Goal: Task Accomplishment & Management: Manage account settings

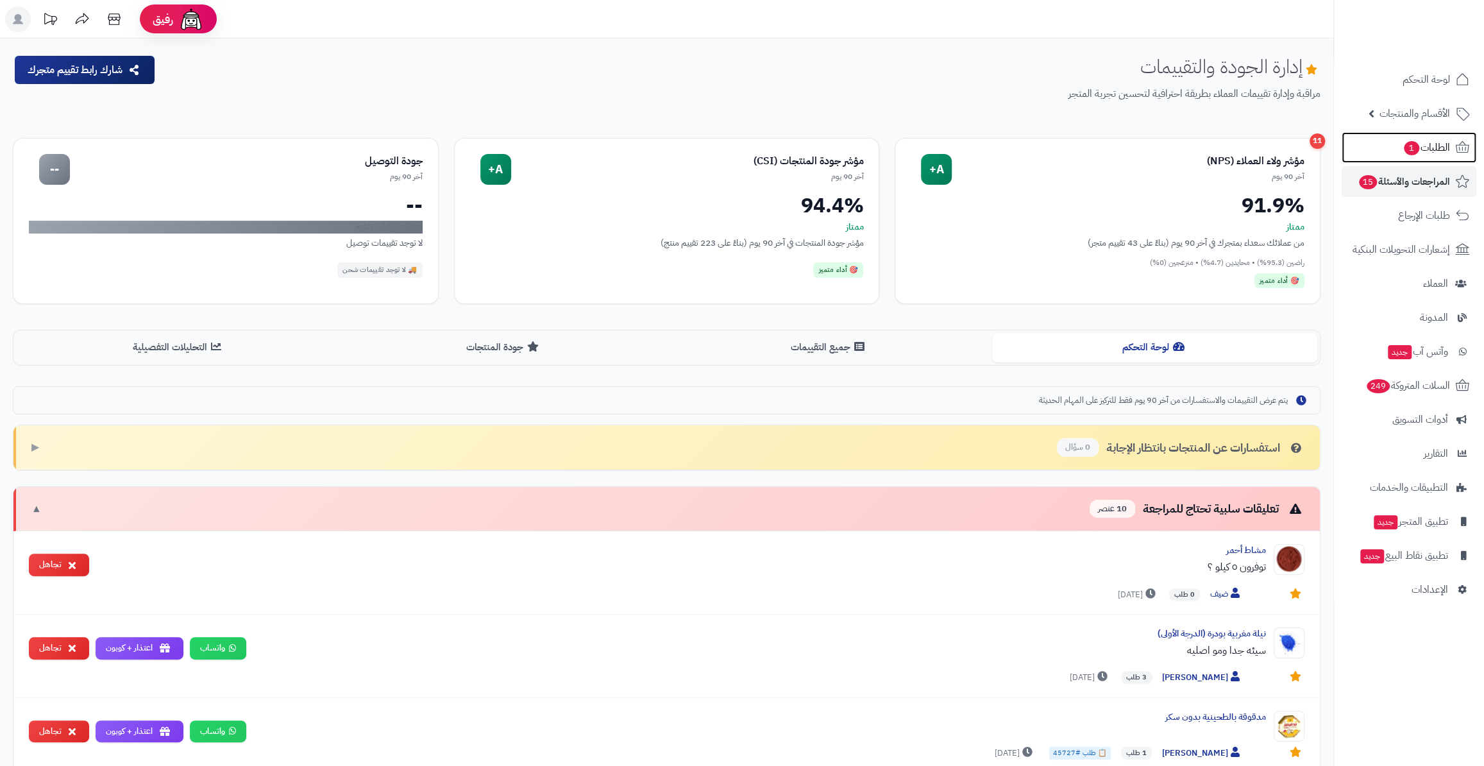
click at [1392, 153] on link "الطلبات 1" at bounding box center [1409, 147] width 135 height 31
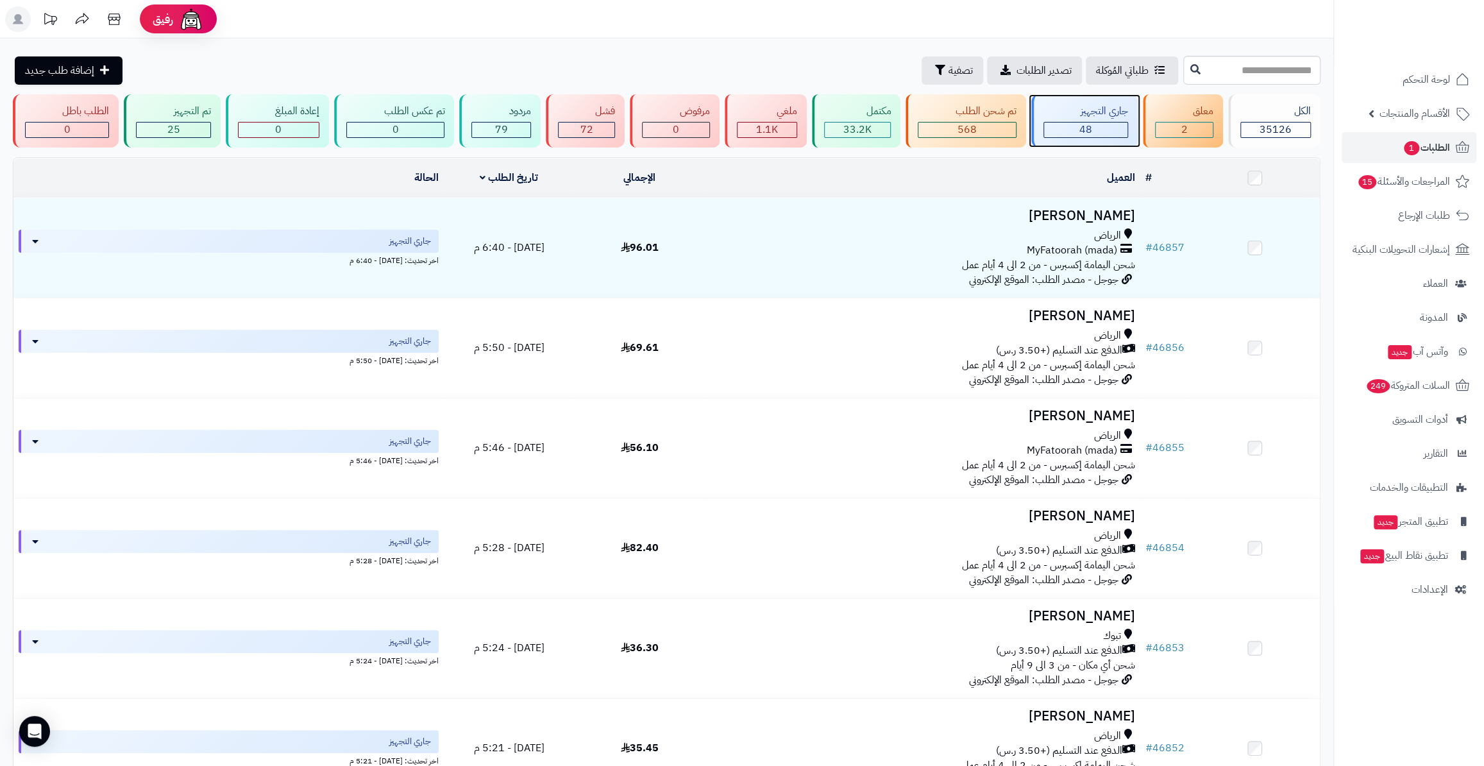
click at [1071, 118] on div "جاري التجهيز" at bounding box center [1086, 111] width 85 height 15
click at [1197, 119] on div "معلق 2" at bounding box center [1183, 120] width 80 height 53
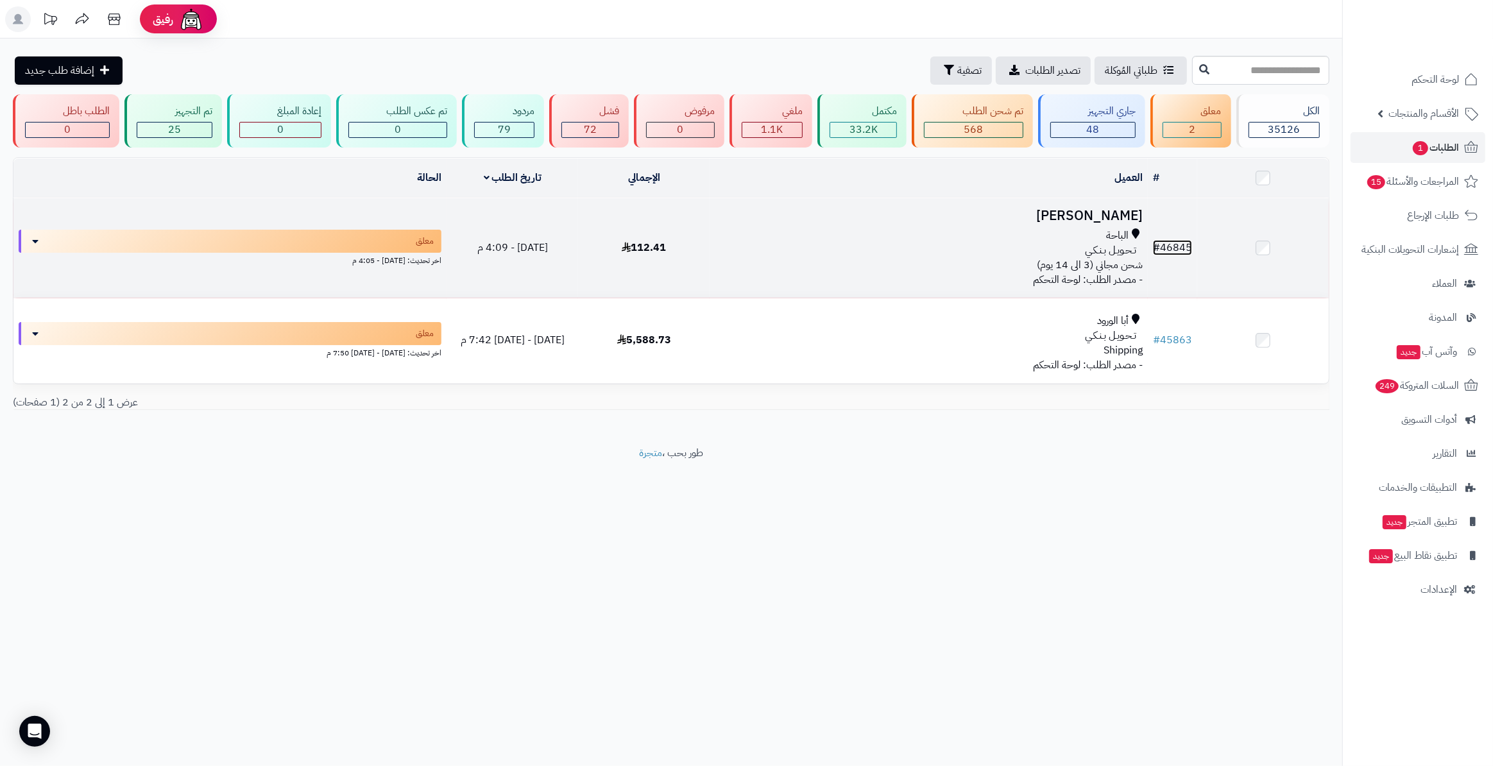
click at [1174, 246] on link "# 46845" at bounding box center [1172, 247] width 39 height 15
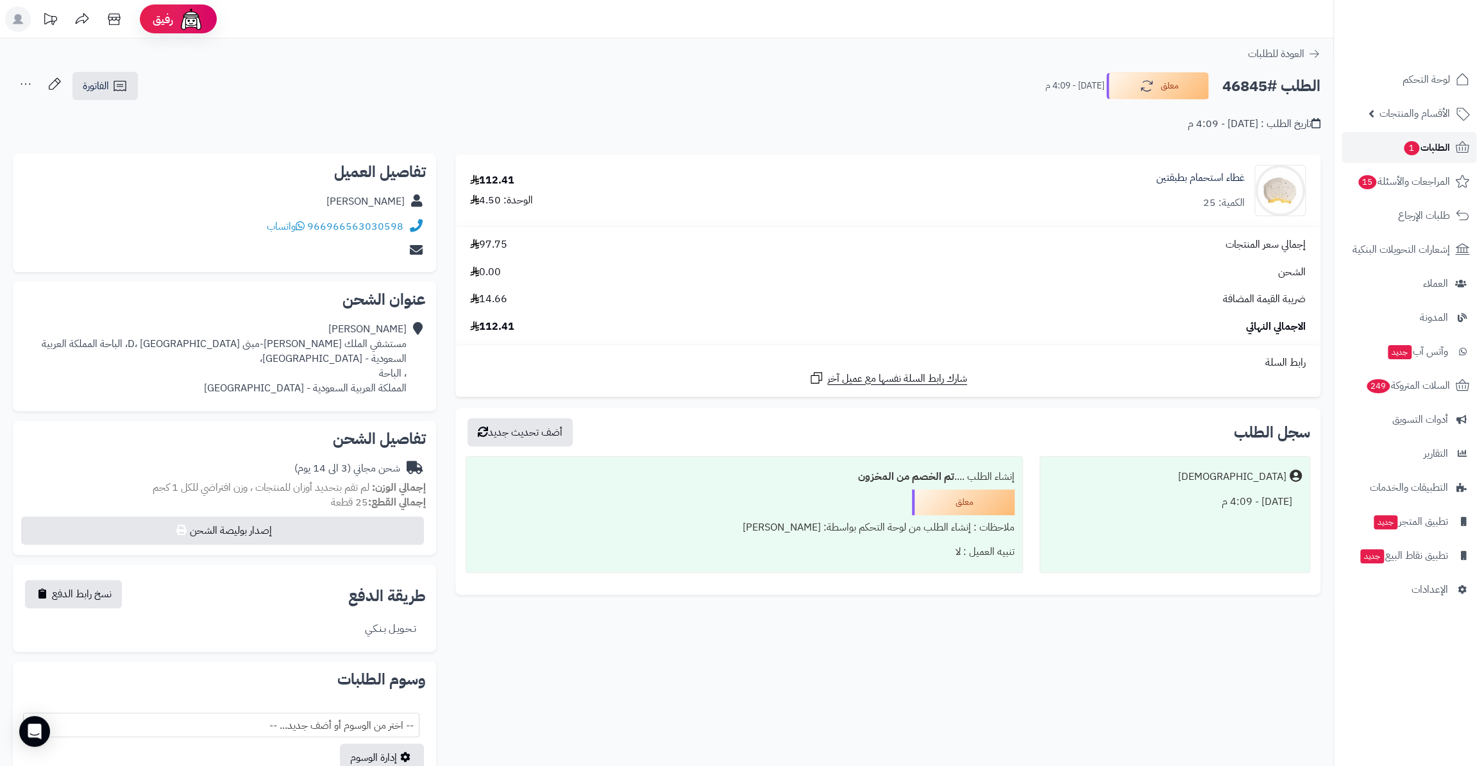
click at [1448, 142] on span "الطلبات 1" at bounding box center [1426, 148] width 47 height 18
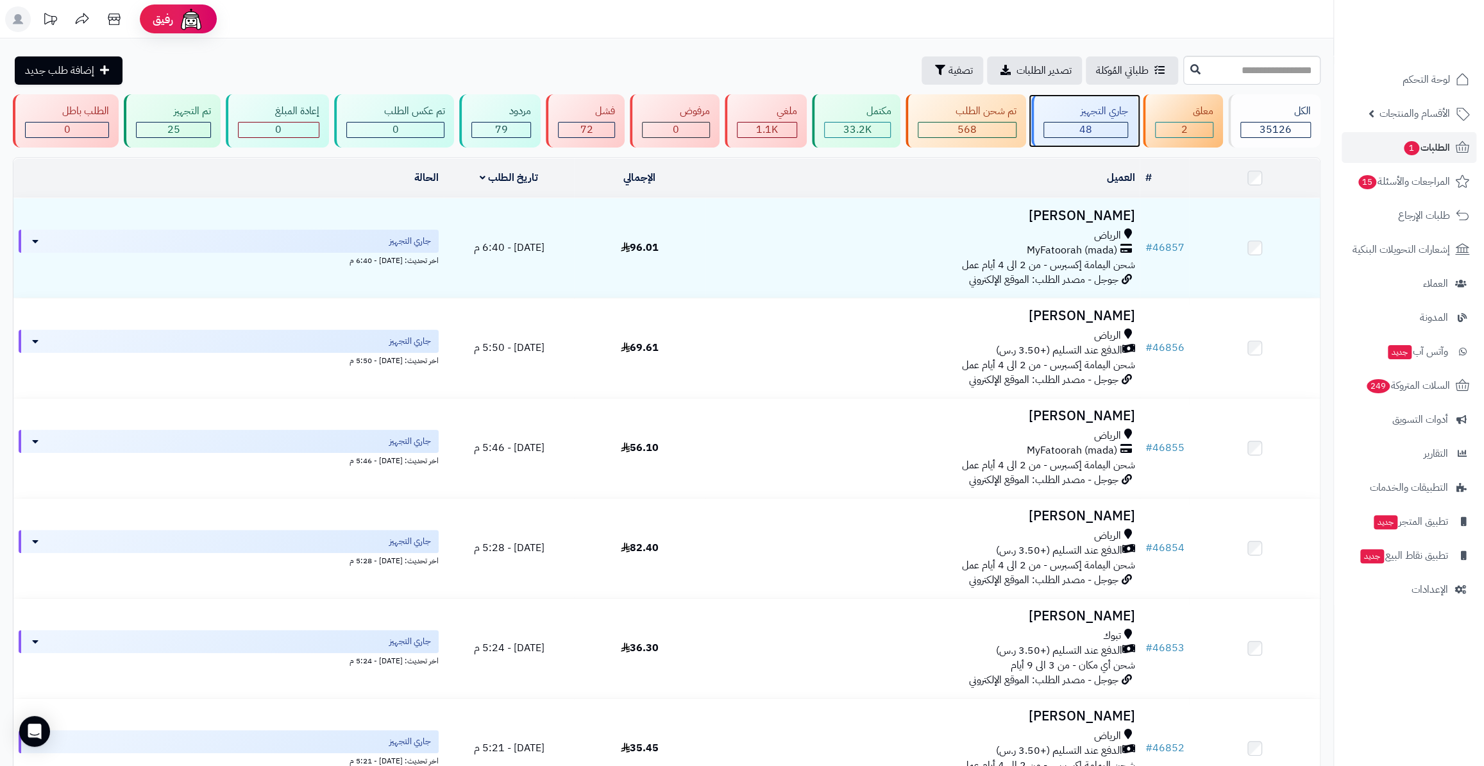
click at [1105, 129] on div "48" at bounding box center [1085, 130] width 83 height 15
click at [1070, 111] on div "جاري التجهيز" at bounding box center [1086, 111] width 85 height 15
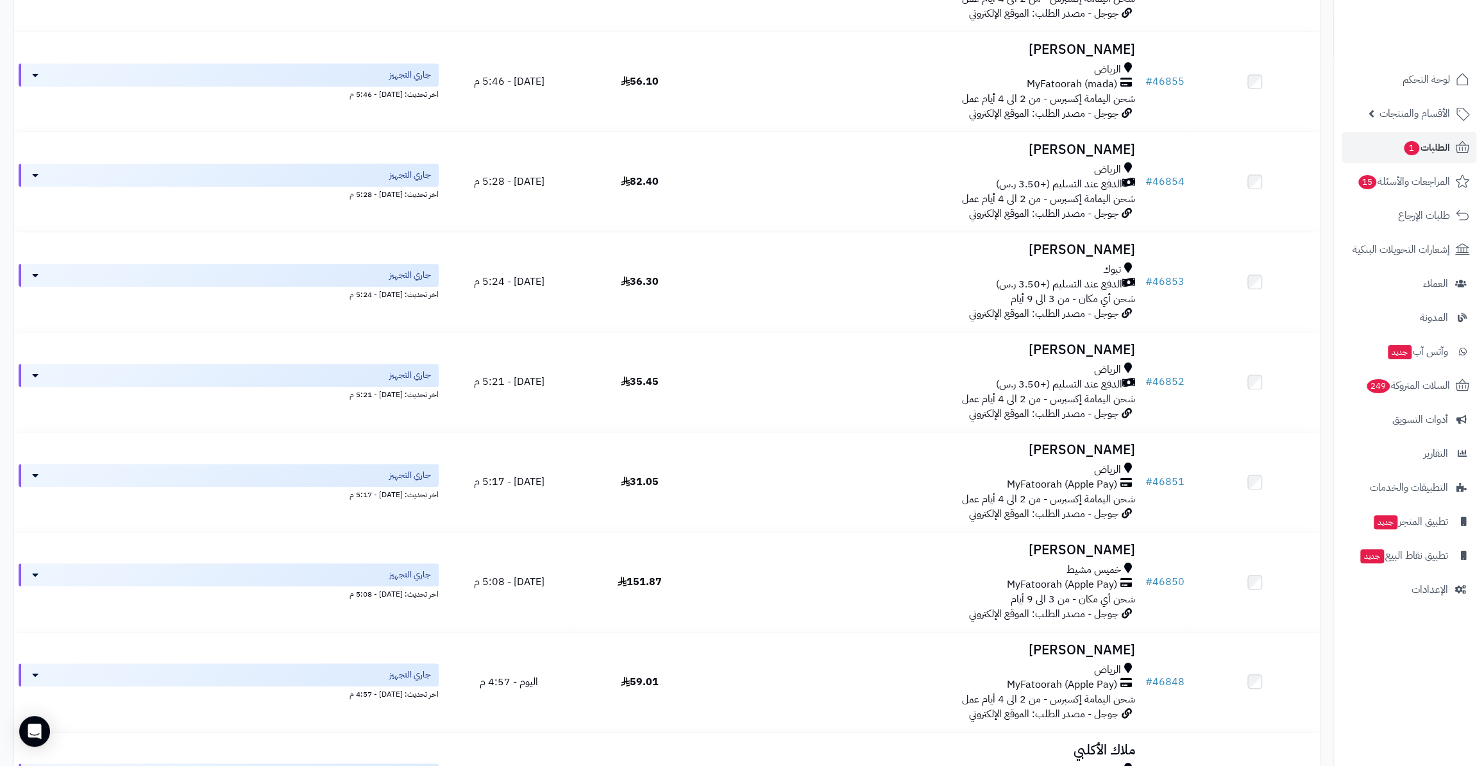
scroll to position [408, 0]
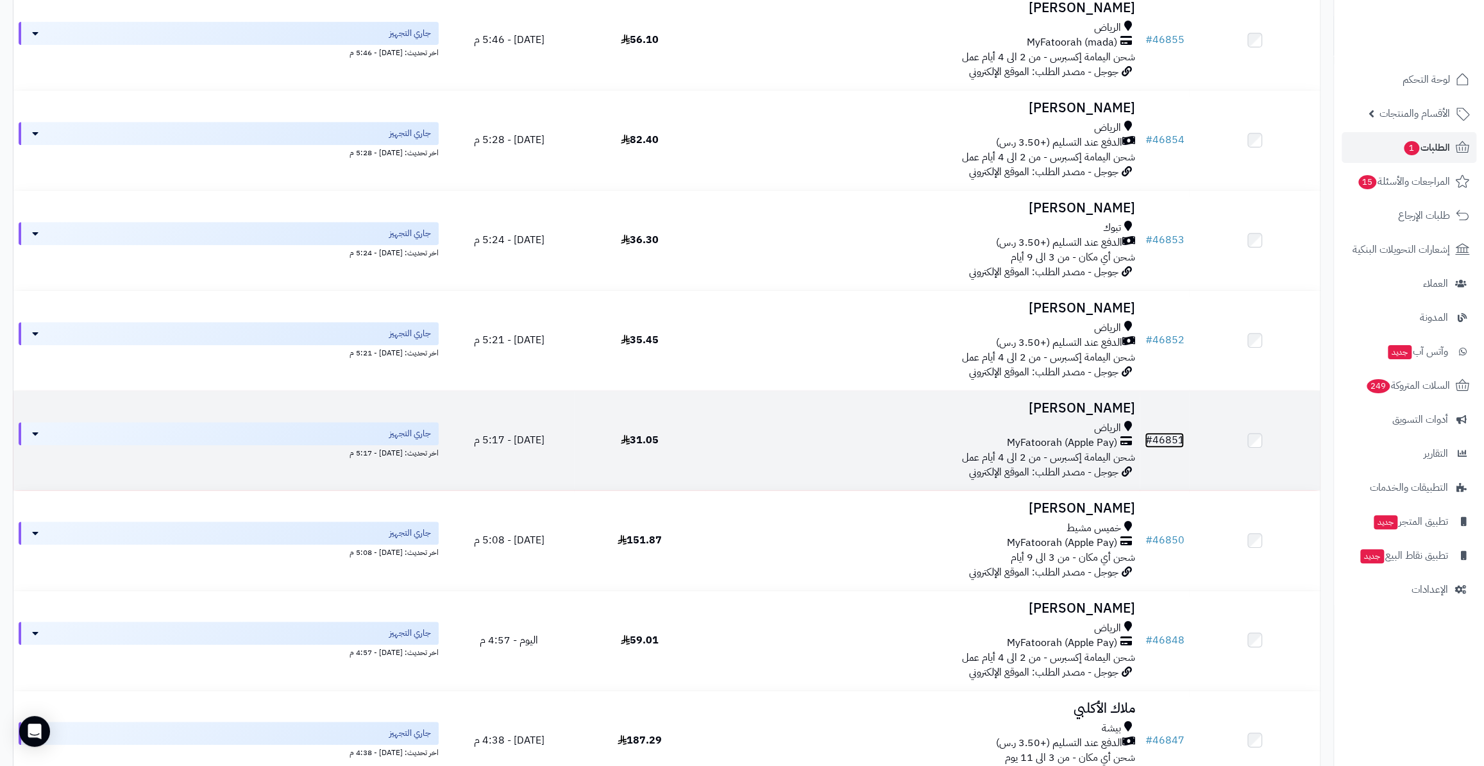
click at [1162, 439] on link "# 46851" at bounding box center [1164, 439] width 39 height 15
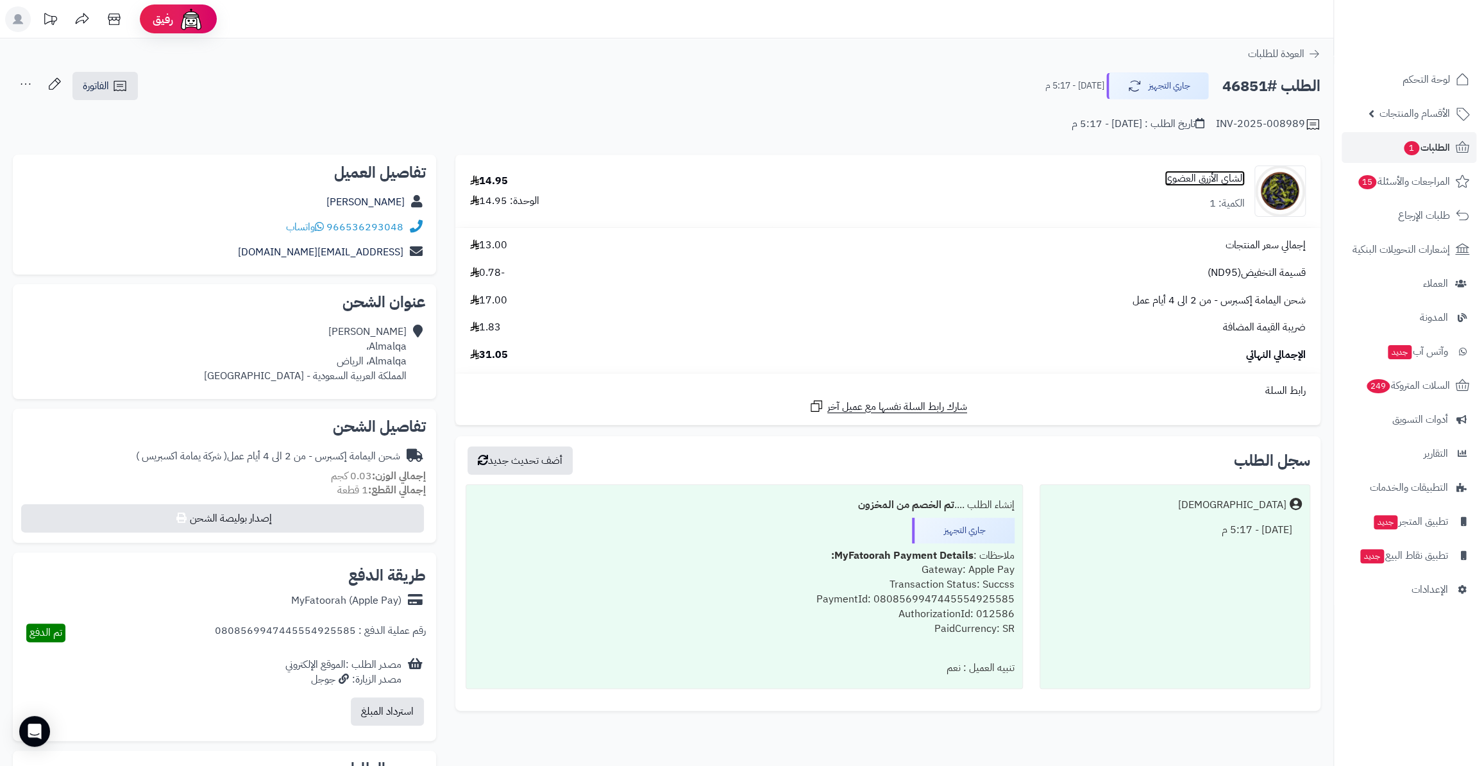
click at [1205, 178] on link "الشاي الأزرق العضوي" at bounding box center [1205, 178] width 80 height 15
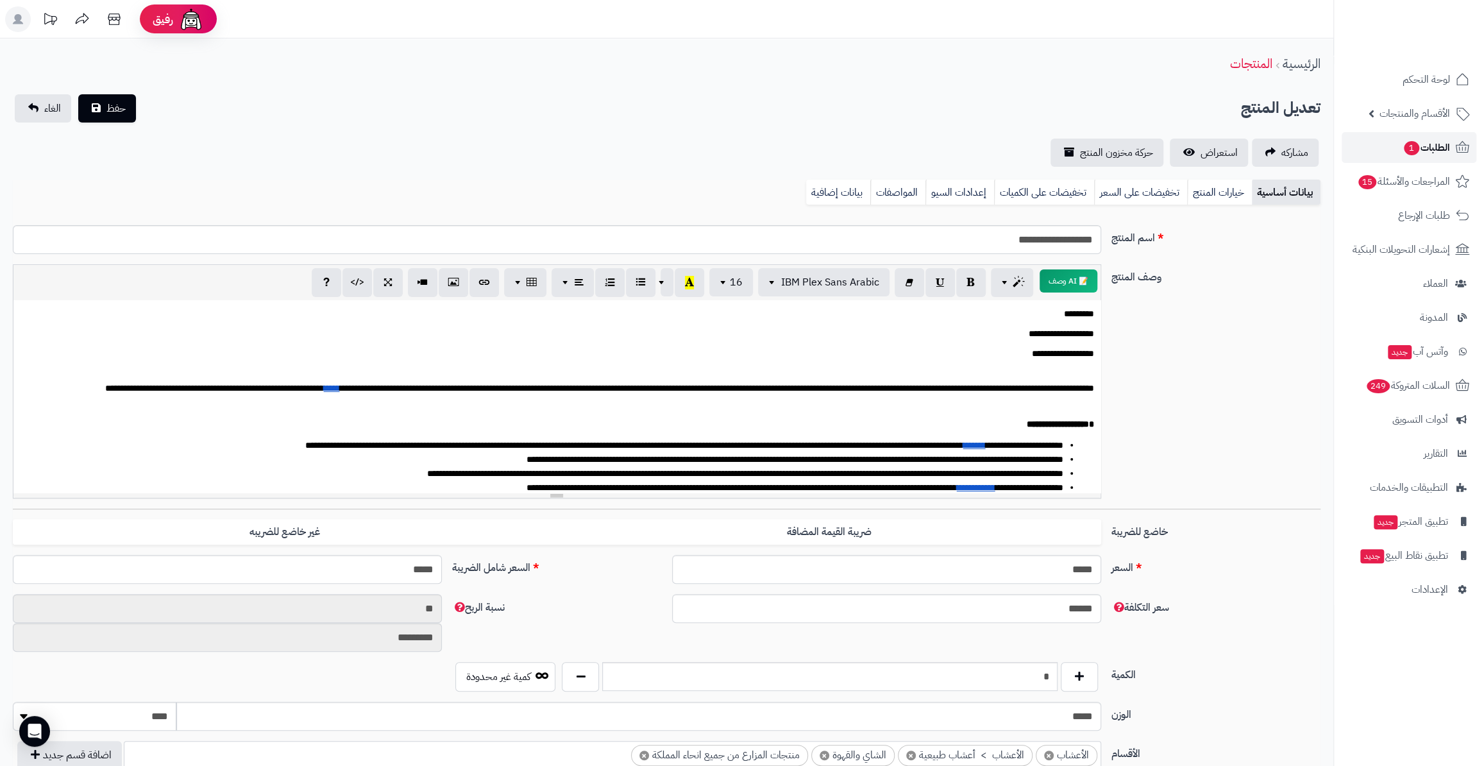
click at [1425, 160] on link "الطلبات 1" at bounding box center [1409, 147] width 135 height 31
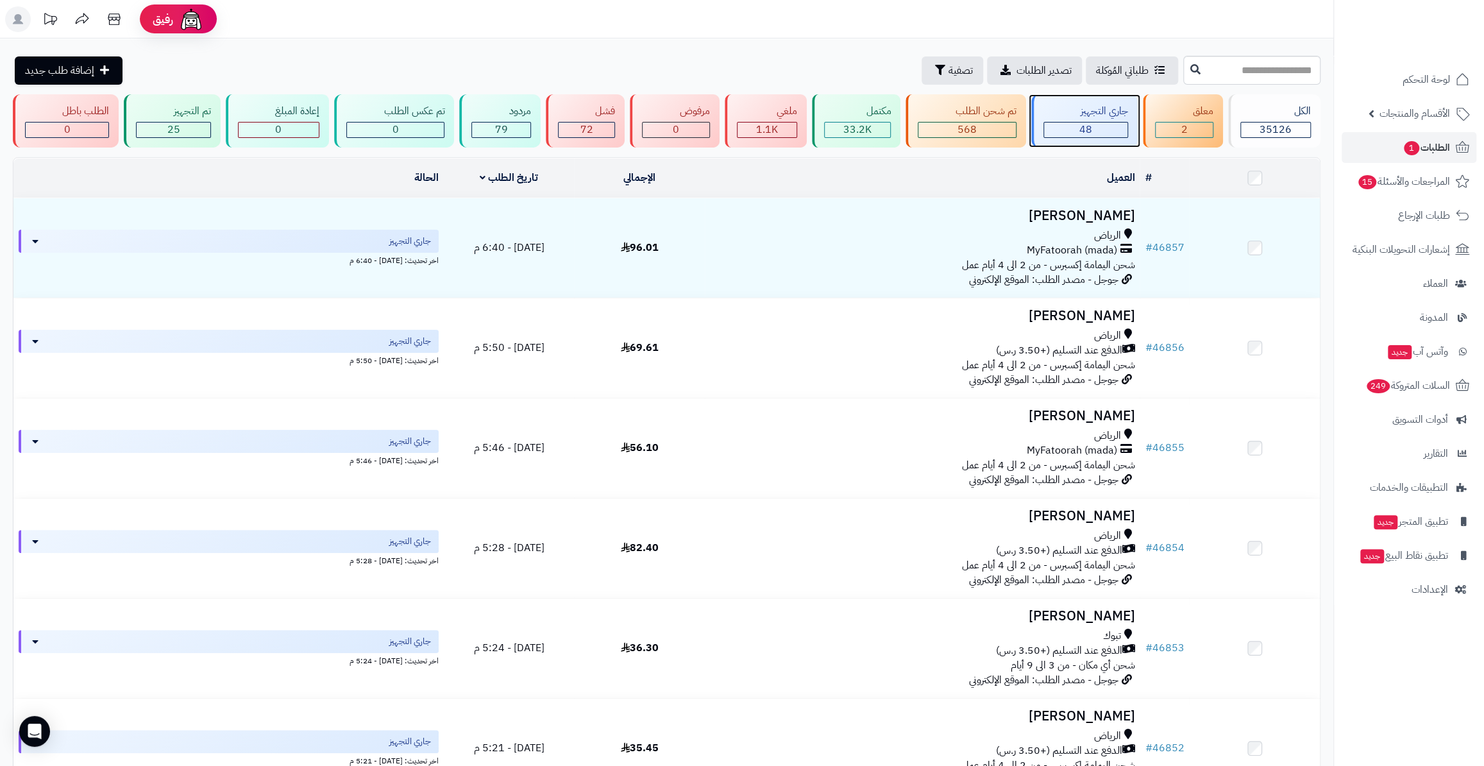
click at [1076, 115] on div "جاري التجهيز" at bounding box center [1086, 111] width 85 height 15
